Goal: Information Seeking & Learning: Learn about a topic

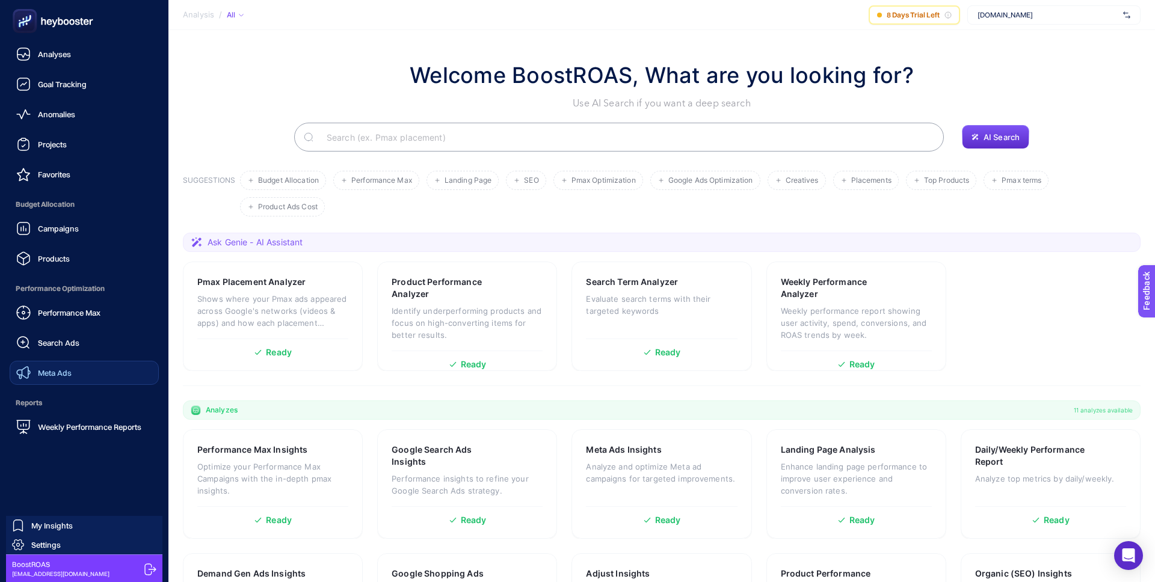
click at [76, 362] on link "Meta Ads" at bounding box center [84, 373] width 149 height 24
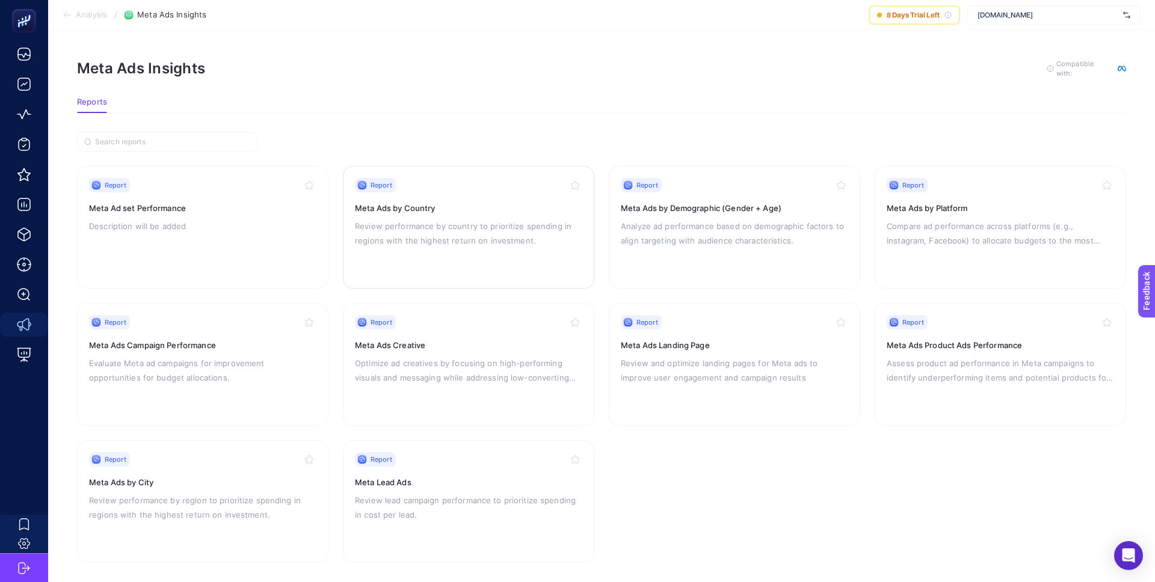
click at [498, 252] on div "Report Meta Ads by Country Review performance by country to prioritize spending…" at bounding box center [468, 227] width 227 height 99
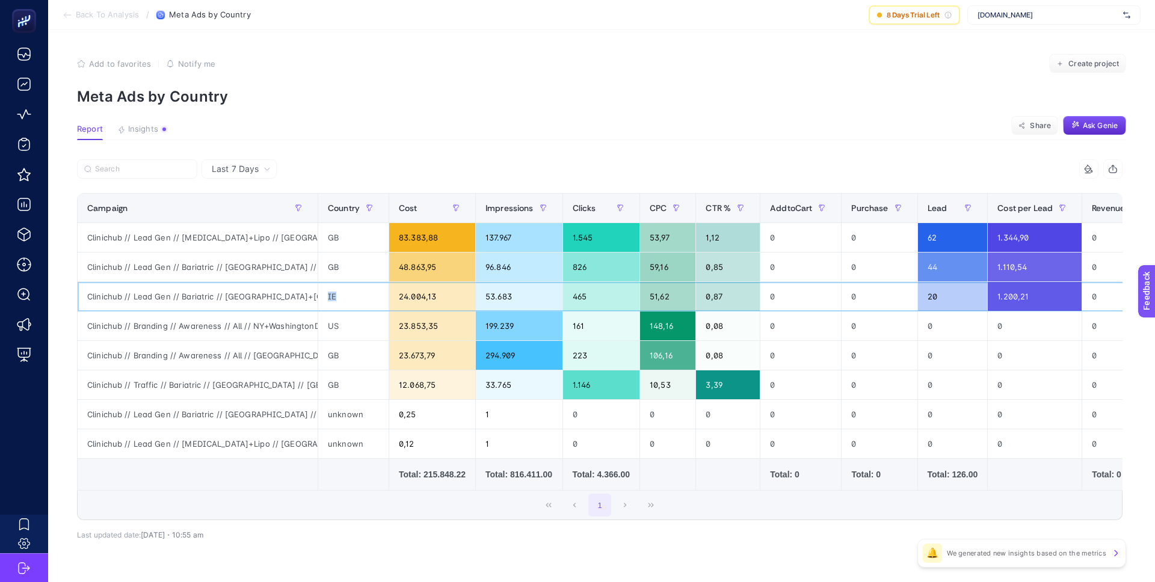
drag, startPoint x: 353, startPoint y: 296, endPoint x: 329, endPoint y: 296, distance: 24.1
click at [329, 296] on div "IE" at bounding box center [353, 296] width 70 height 29
click at [368, 328] on div "US" at bounding box center [353, 326] width 70 height 29
click at [330, 292] on div "IE" at bounding box center [353, 296] width 70 height 29
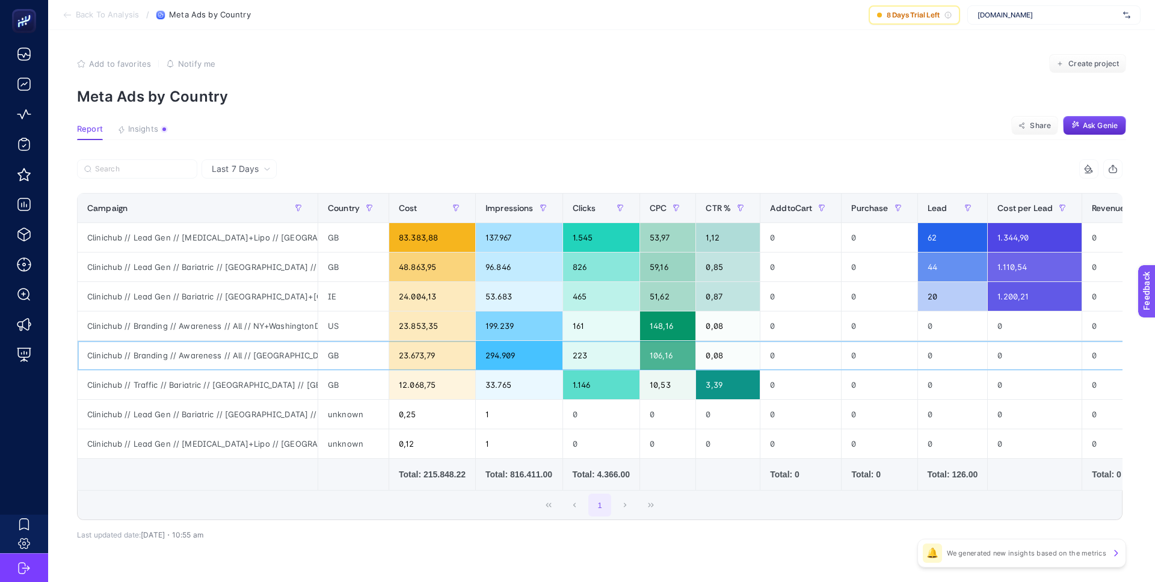
click at [299, 341] on div "Clinichub // Branding // Awareness // All // [GEOGRAPHIC_DATA] // [GEOGRAPHIC_D…" at bounding box center [198, 355] width 240 height 29
